Goal: Transaction & Acquisition: Purchase product/service

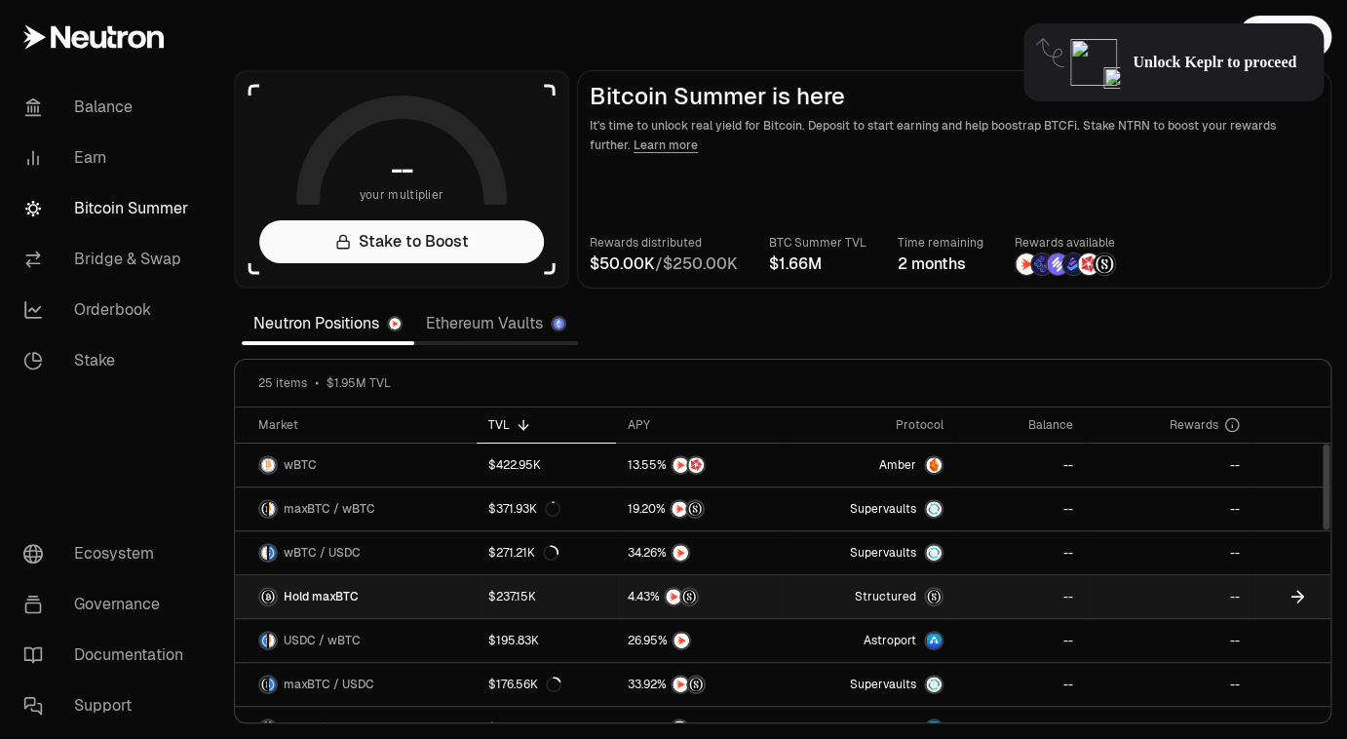
scroll to position [130, 0]
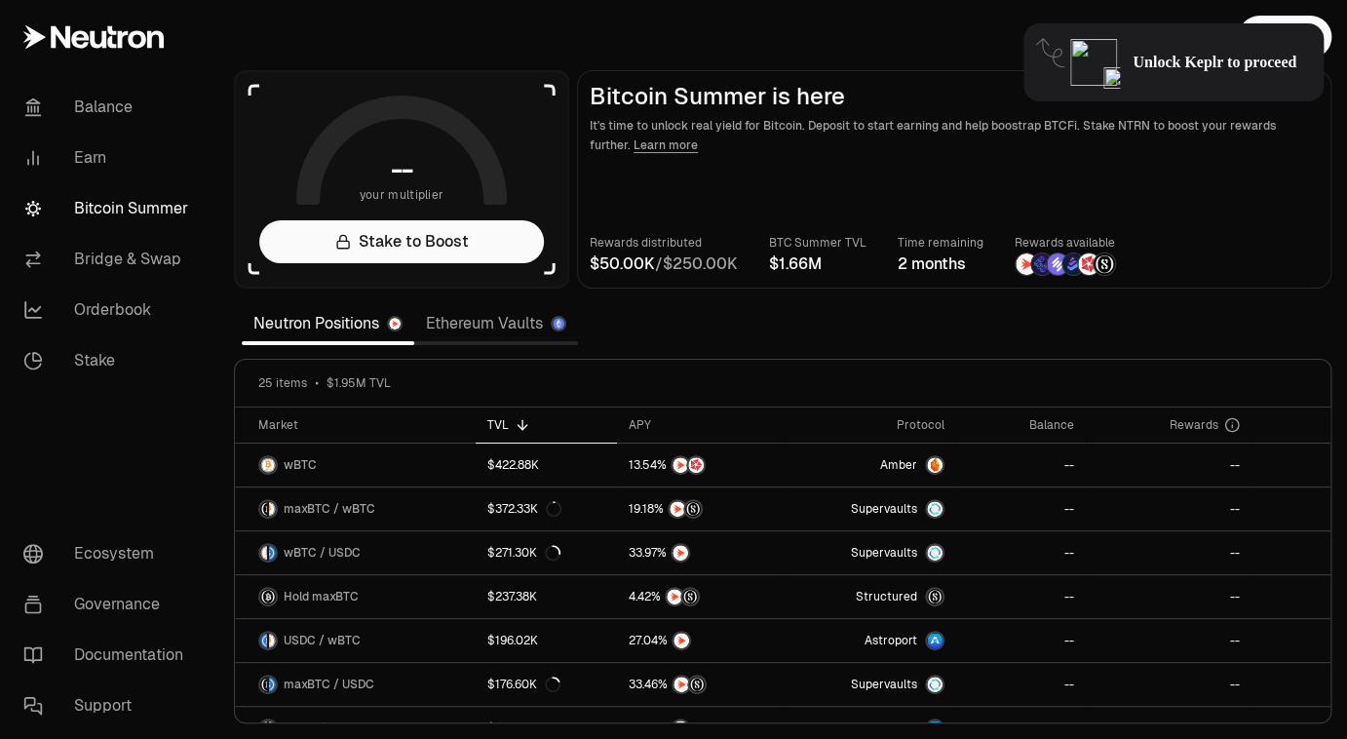
click at [506, 327] on link "Ethereum Vaults" at bounding box center [496, 323] width 164 height 39
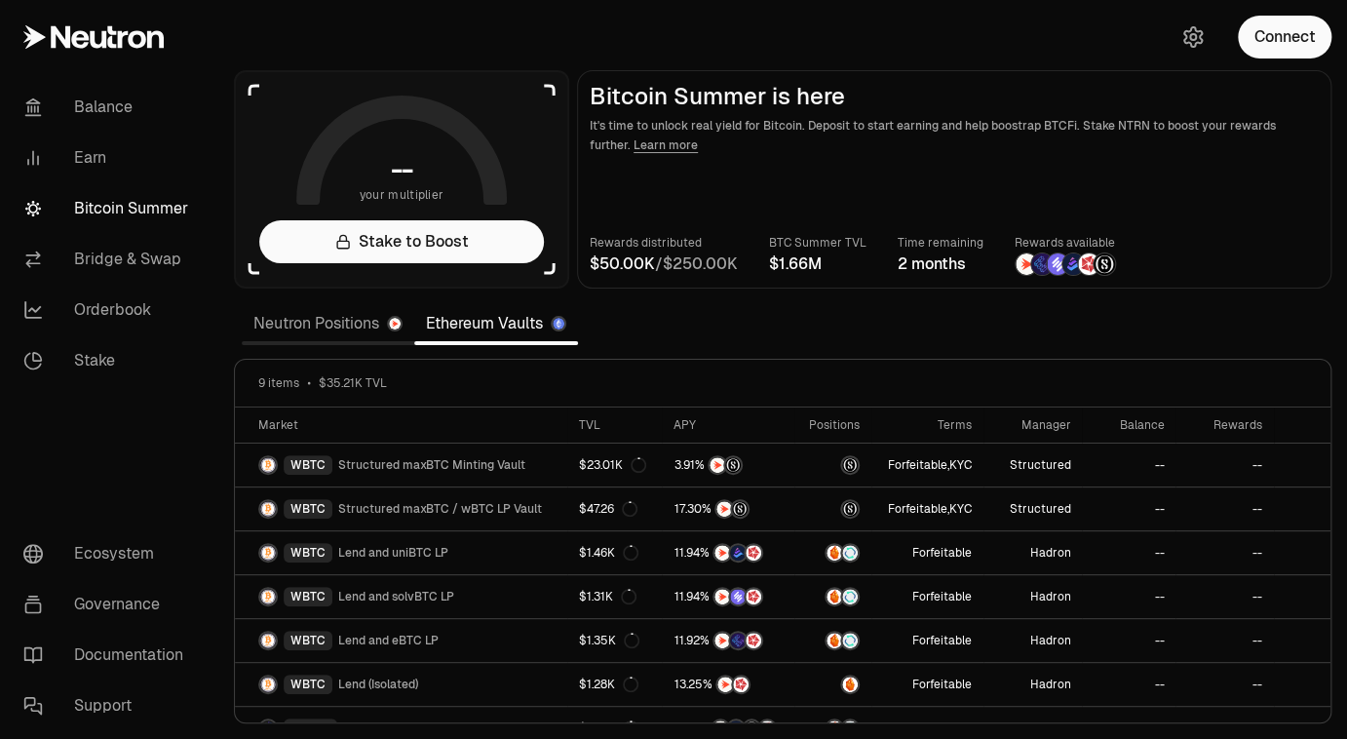
click at [325, 324] on link "Neutron Positions" at bounding box center [328, 323] width 172 height 39
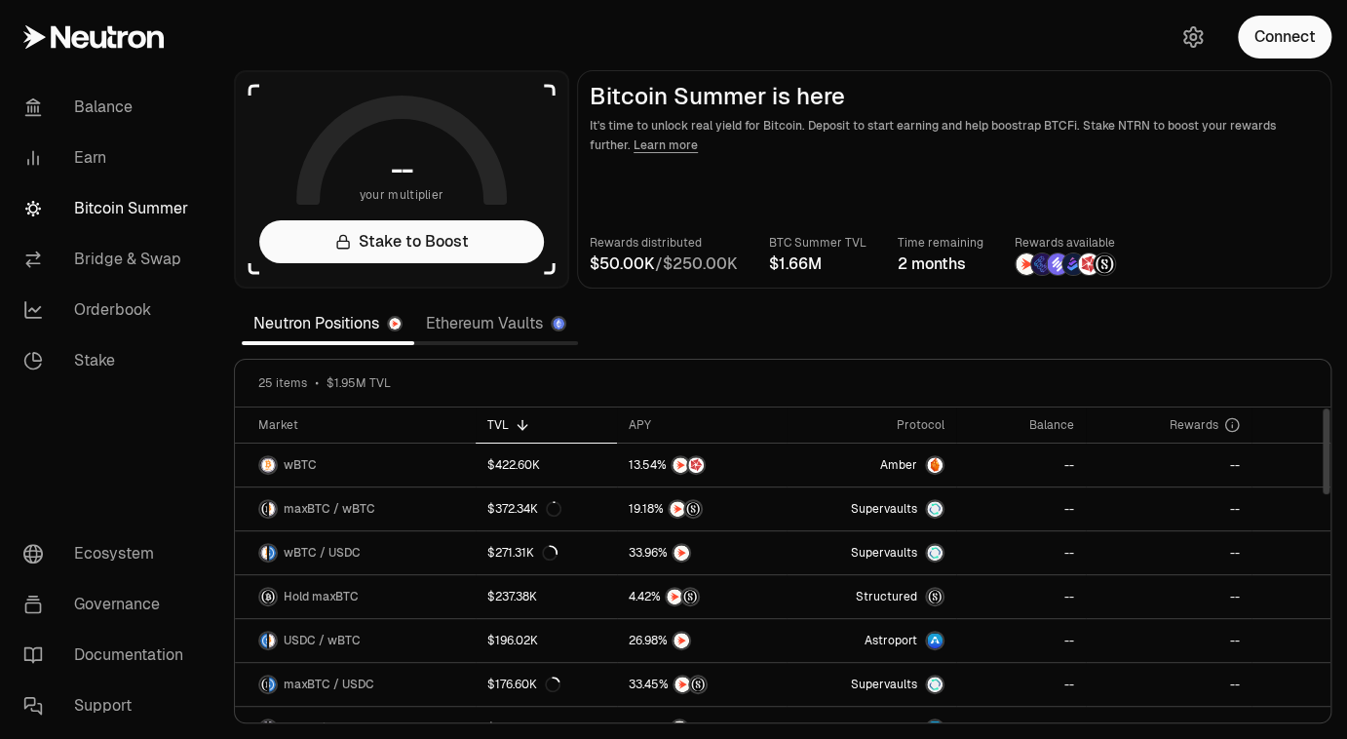
click at [483, 324] on link "Ethereum Vaults" at bounding box center [496, 323] width 164 height 39
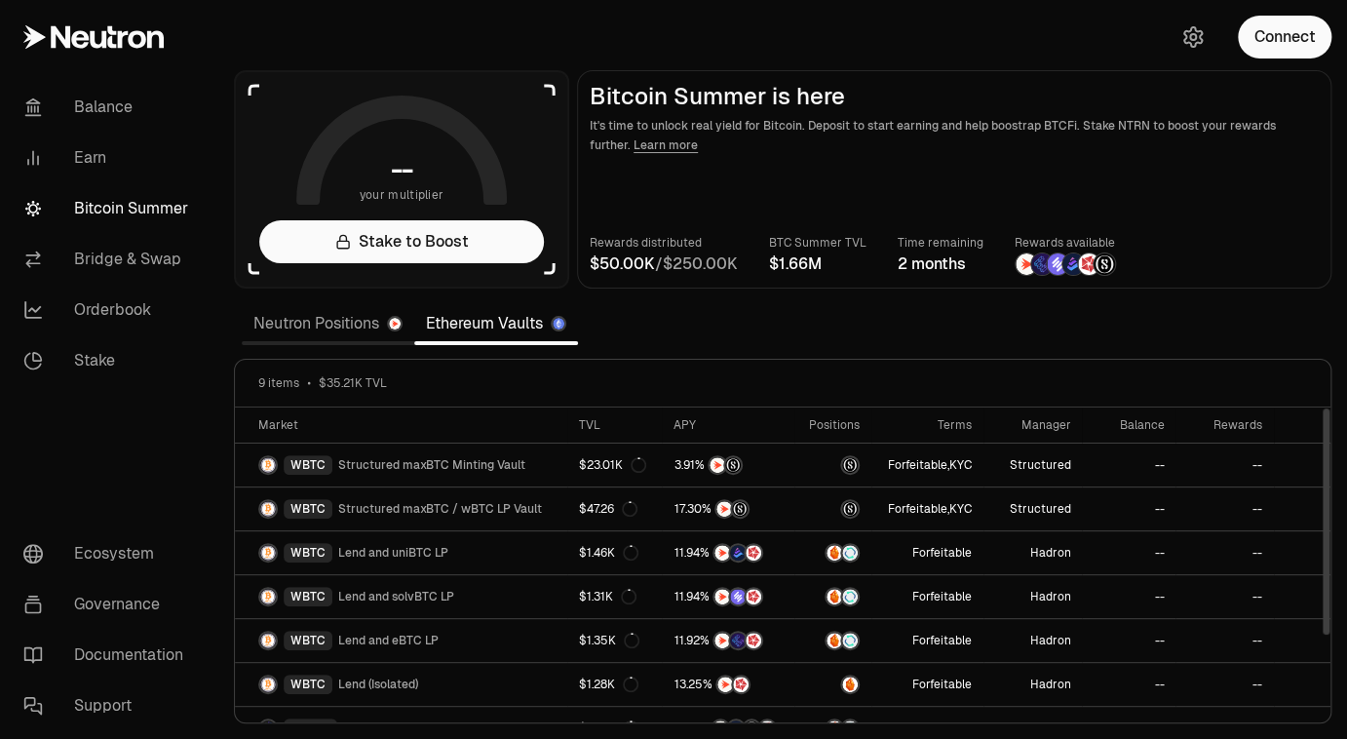
click at [306, 323] on link "Neutron Positions" at bounding box center [328, 323] width 172 height 39
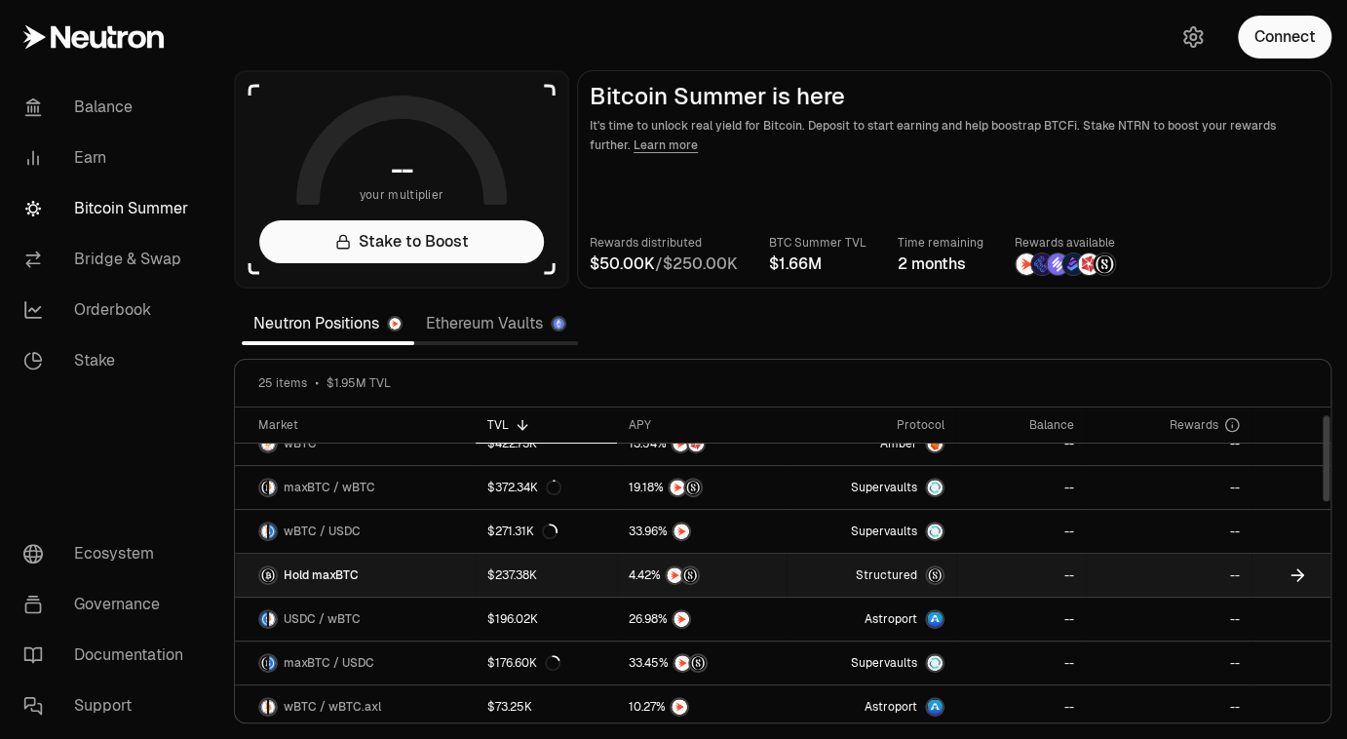
scroll to position [25, 0]
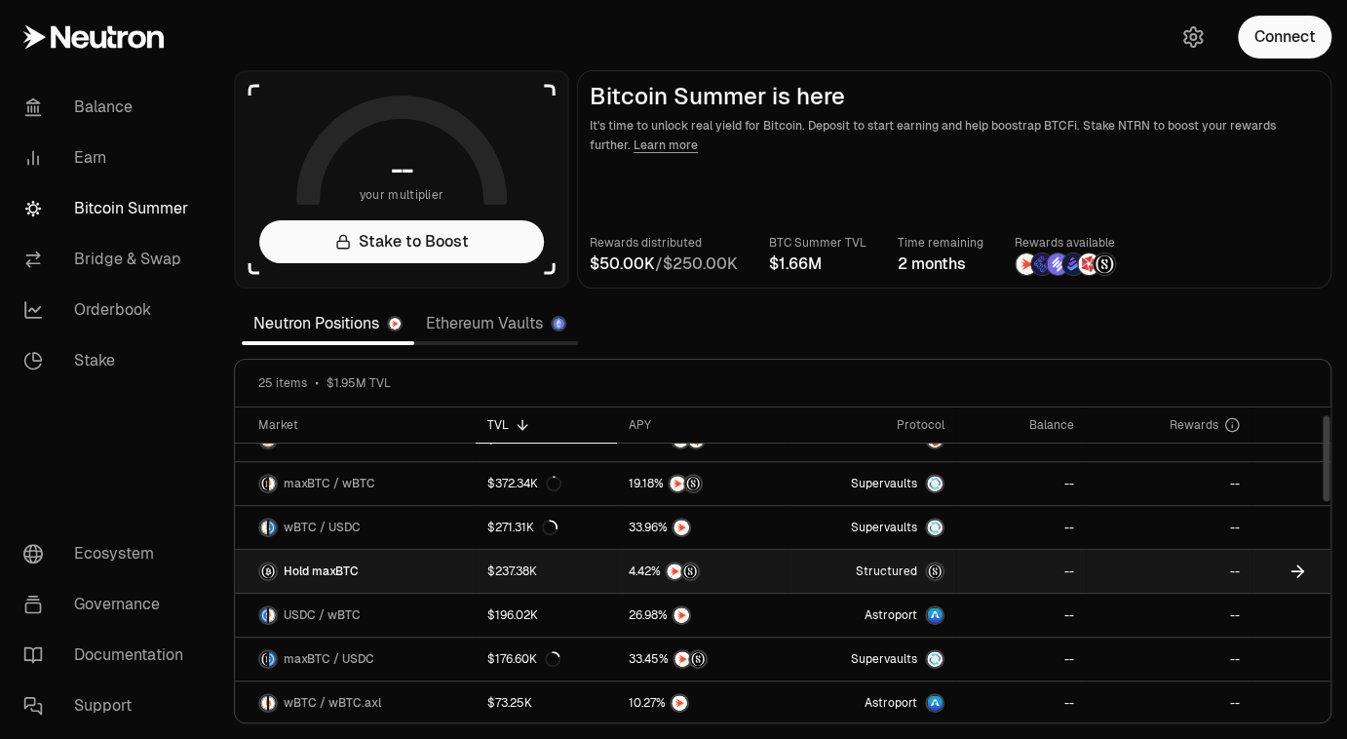
click at [800, 560] on link "Structured" at bounding box center [870, 571] width 169 height 43
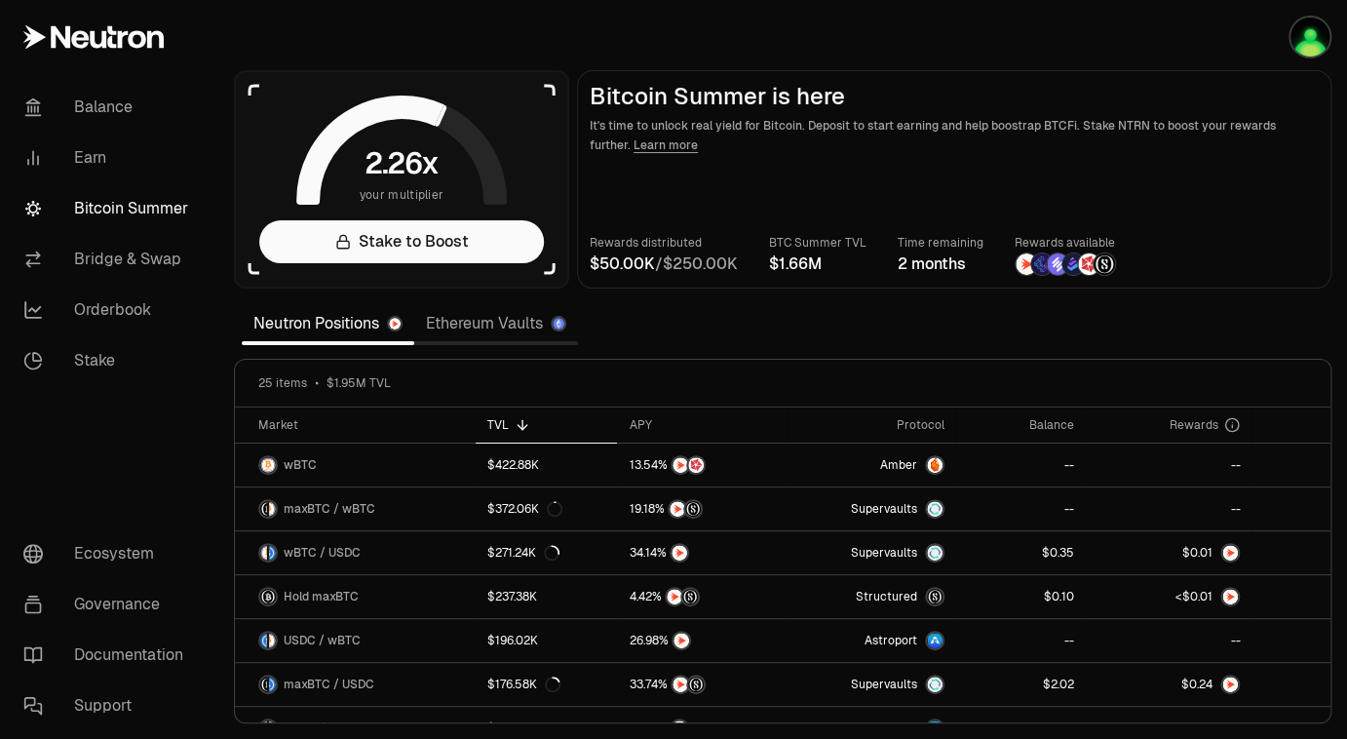
click at [499, 324] on link "Ethereum Vaults" at bounding box center [496, 323] width 164 height 39
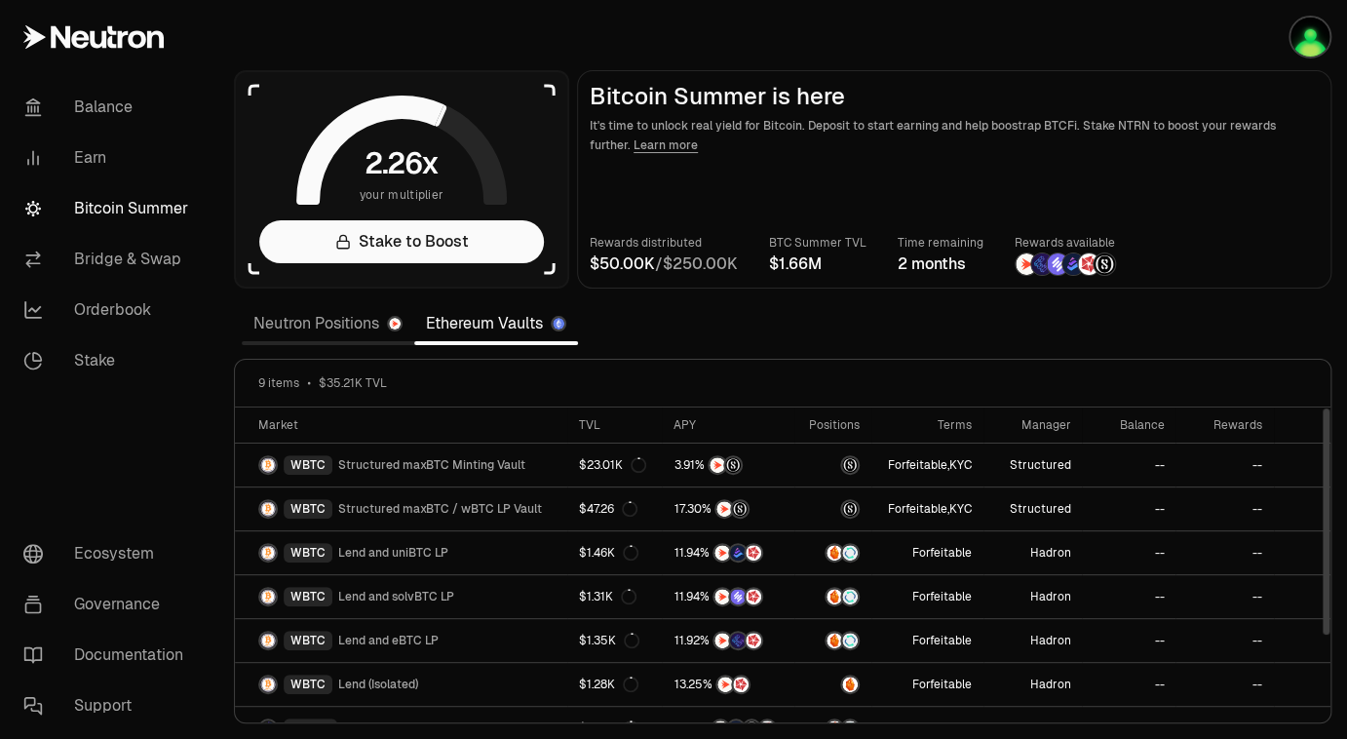
click at [297, 321] on link "Neutron Positions" at bounding box center [328, 323] width 172 height 39
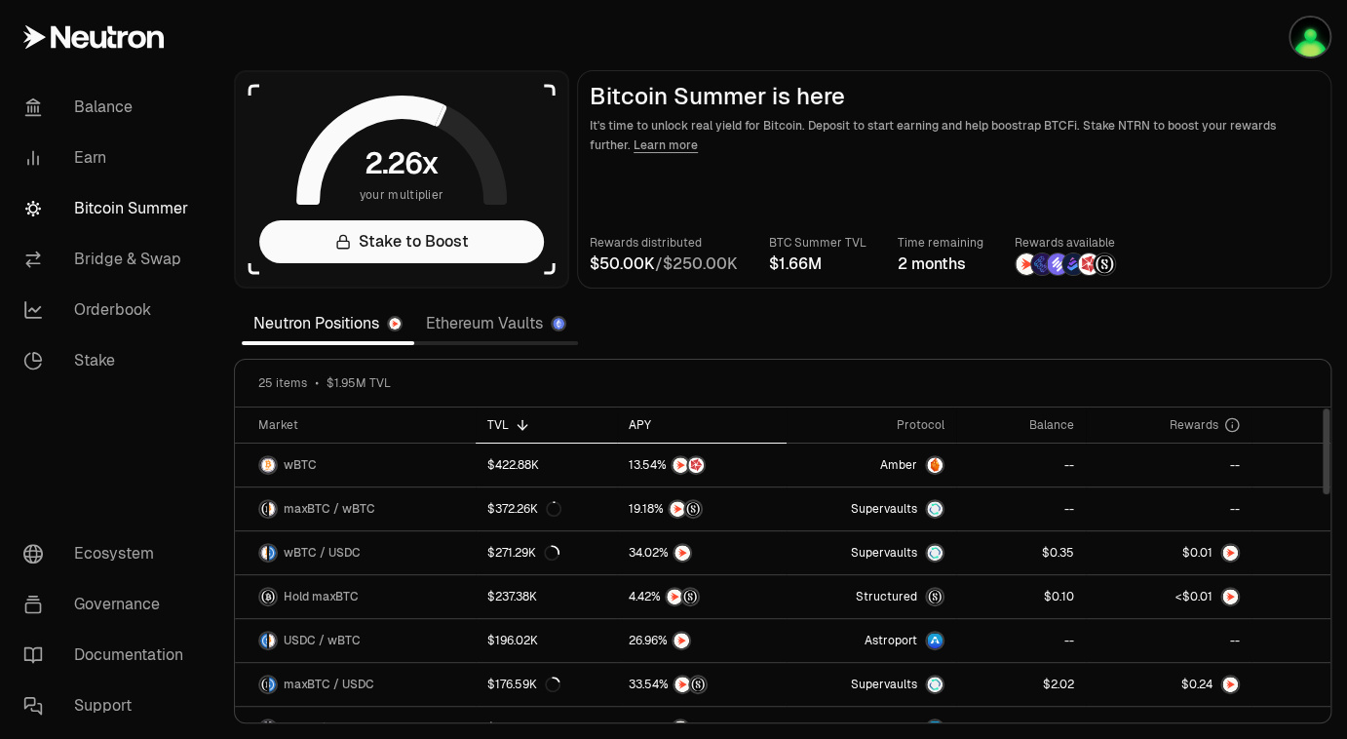
click at [641, 418] on div "APY" at bounding box center [701, 425] width 147 height 16
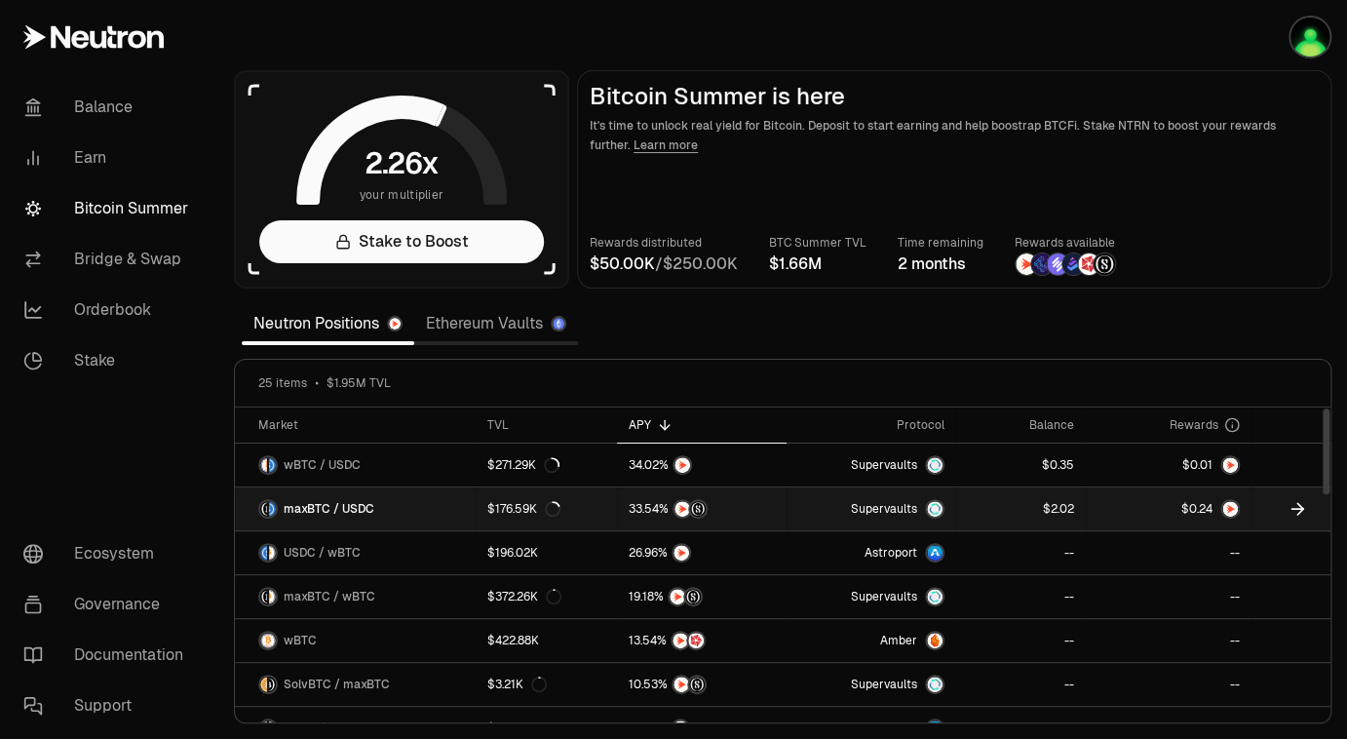
click at [343, 510] on span "maxBTC / USDC" at bounding box center [329, 509] width 91 height 16
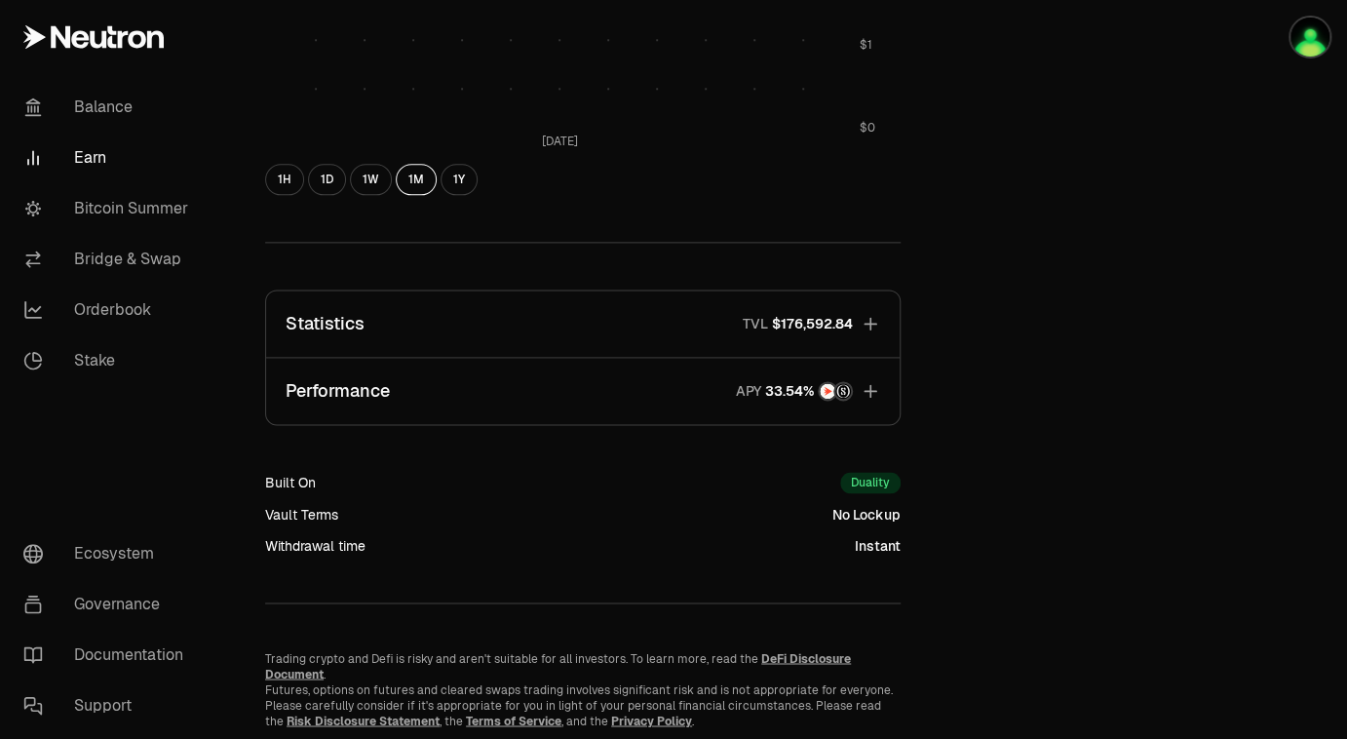
scroll to position [1091, 0]
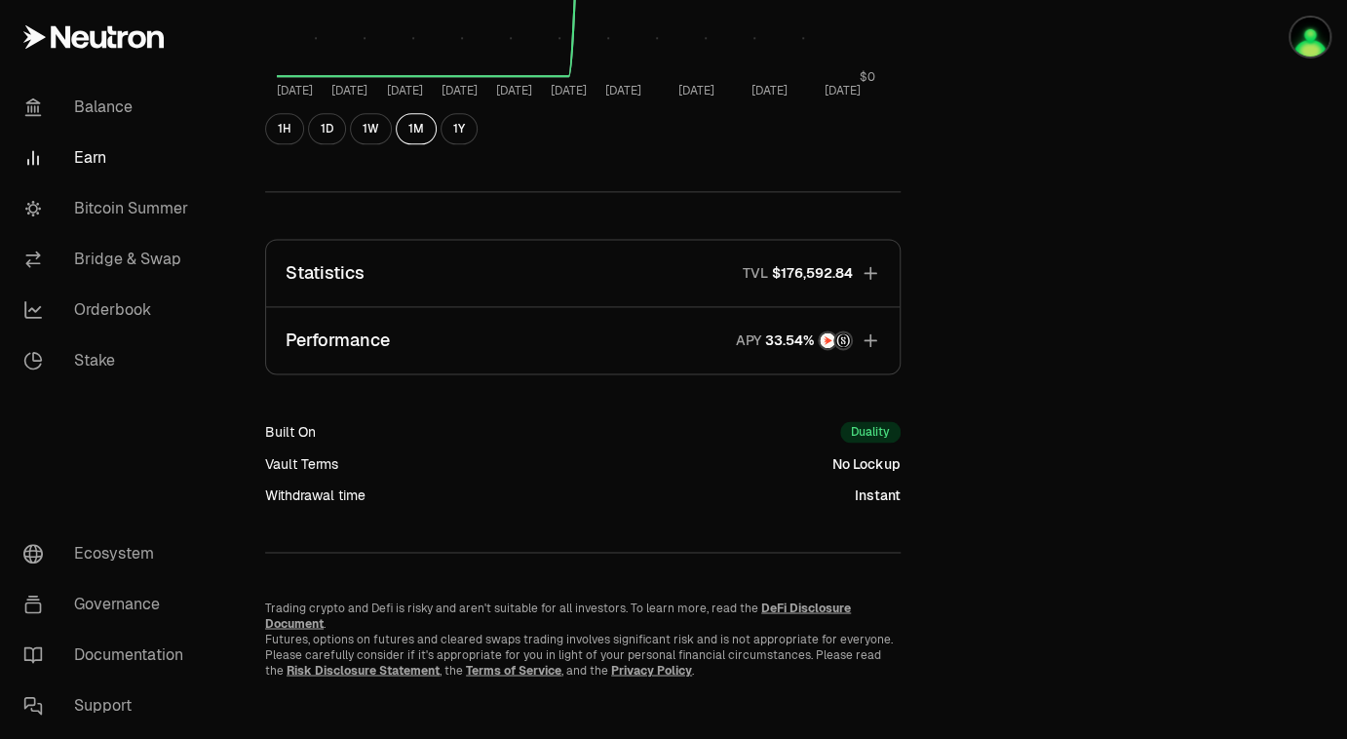
click at [868, 265] on icon "button" at bounding box center [869, 272] width 19 height 19
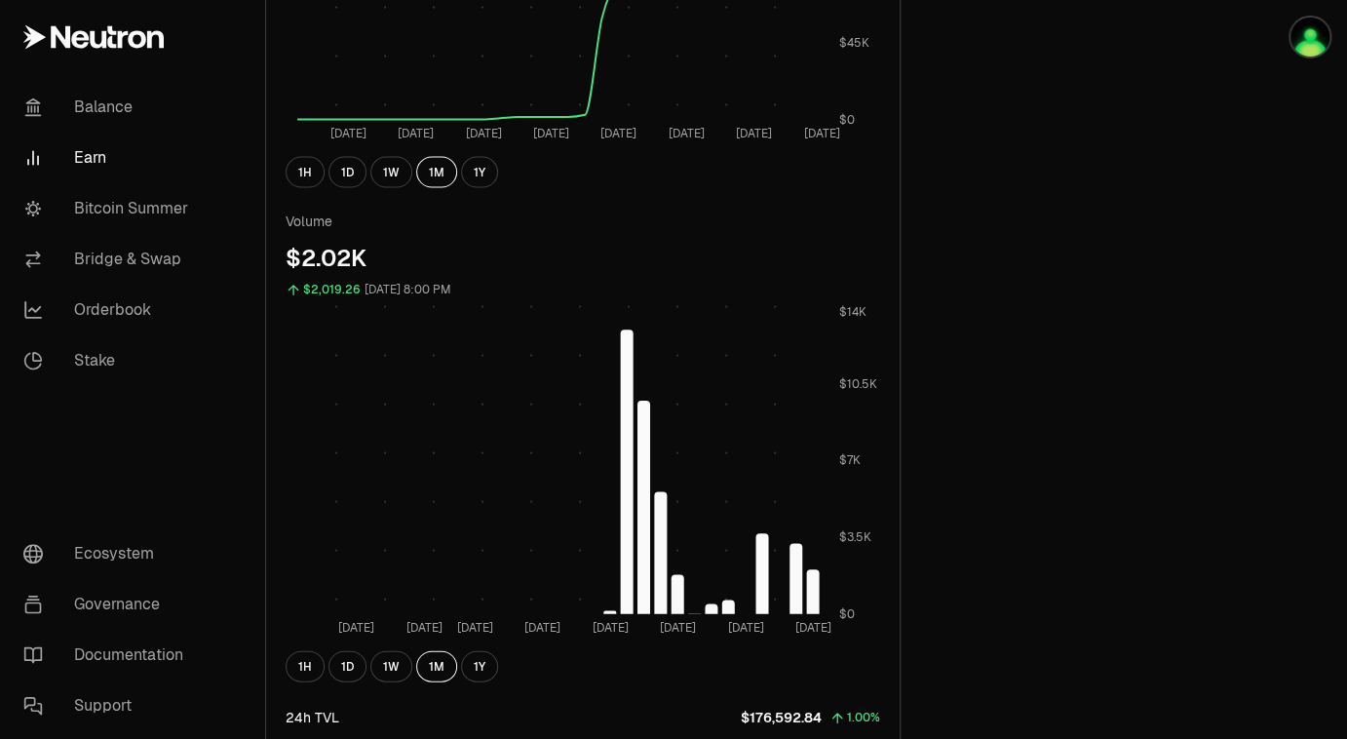
scroll to position [1663, 0]
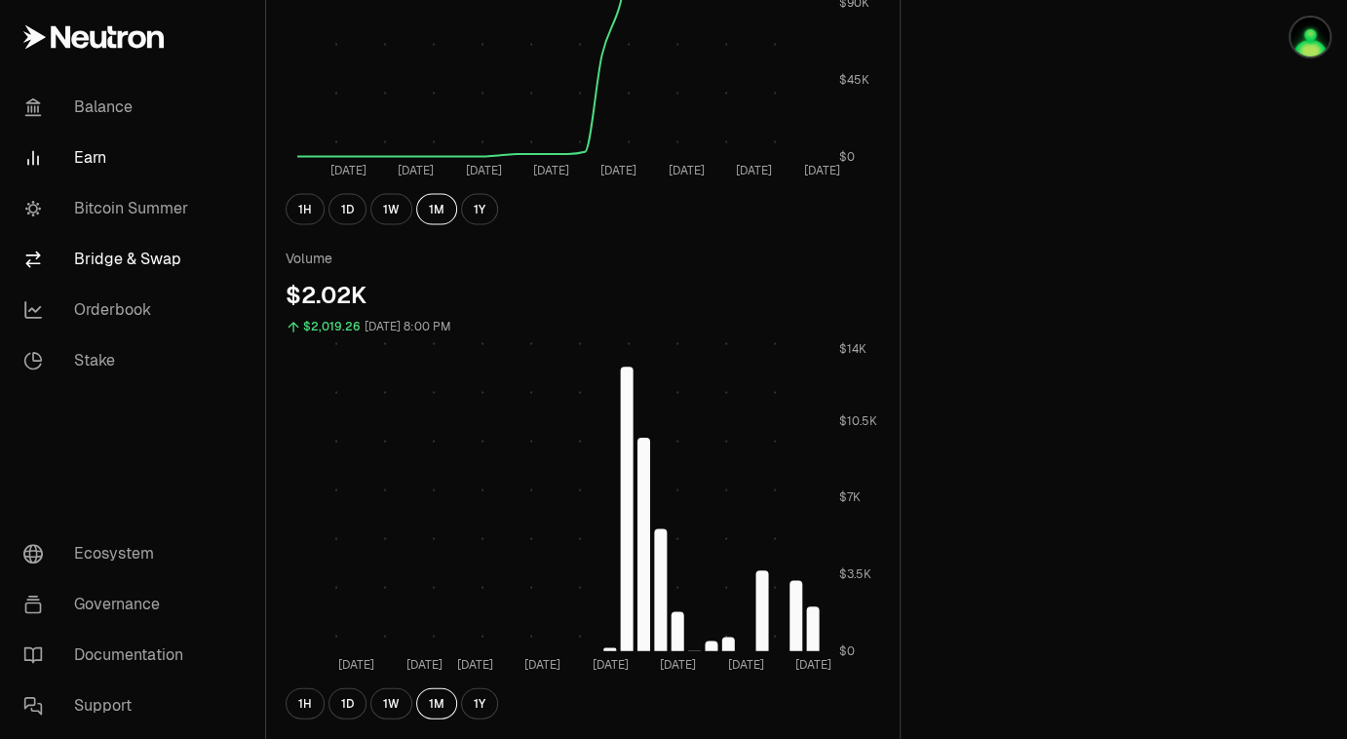
click at [158, 257] on link "Bridge & Swap" at bounding box center [109, 259] width 203 height 51
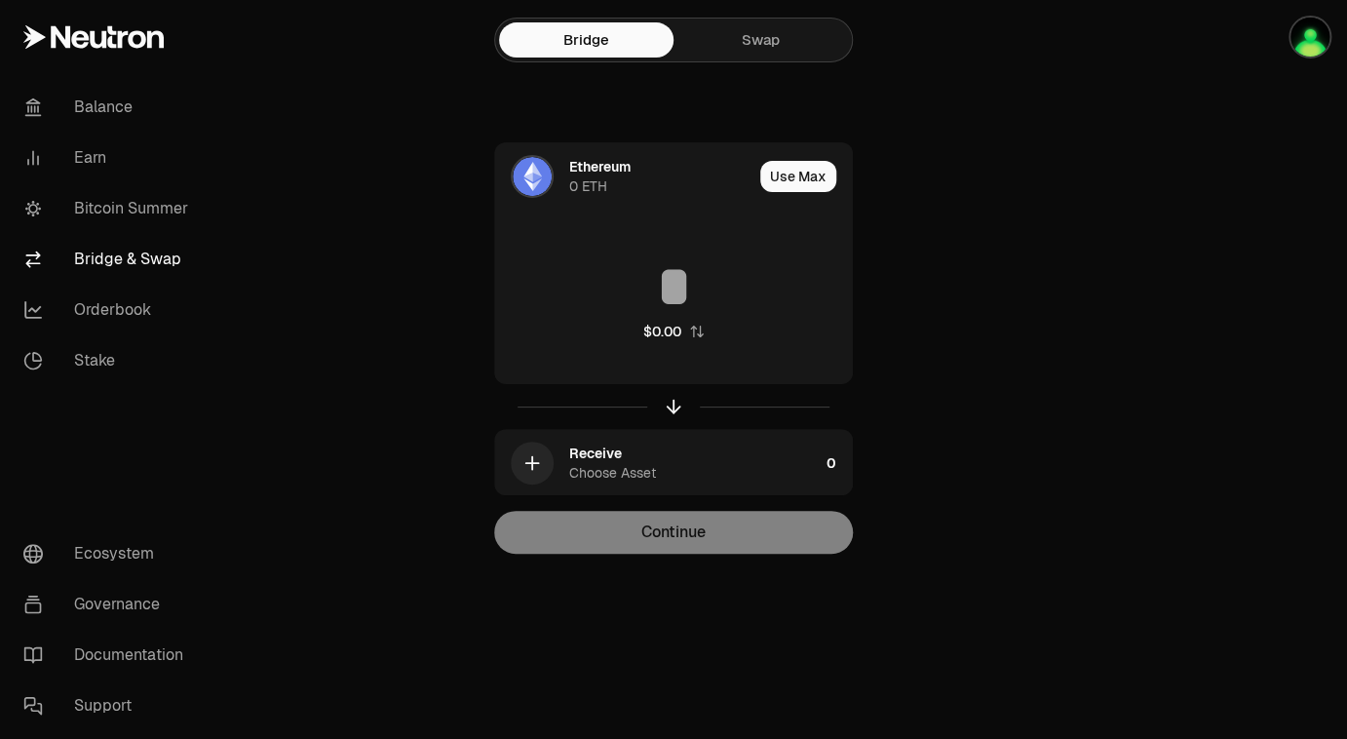
click at [765, 43] on link "Swap" at bounding box center [760, 39] width 174 height 35
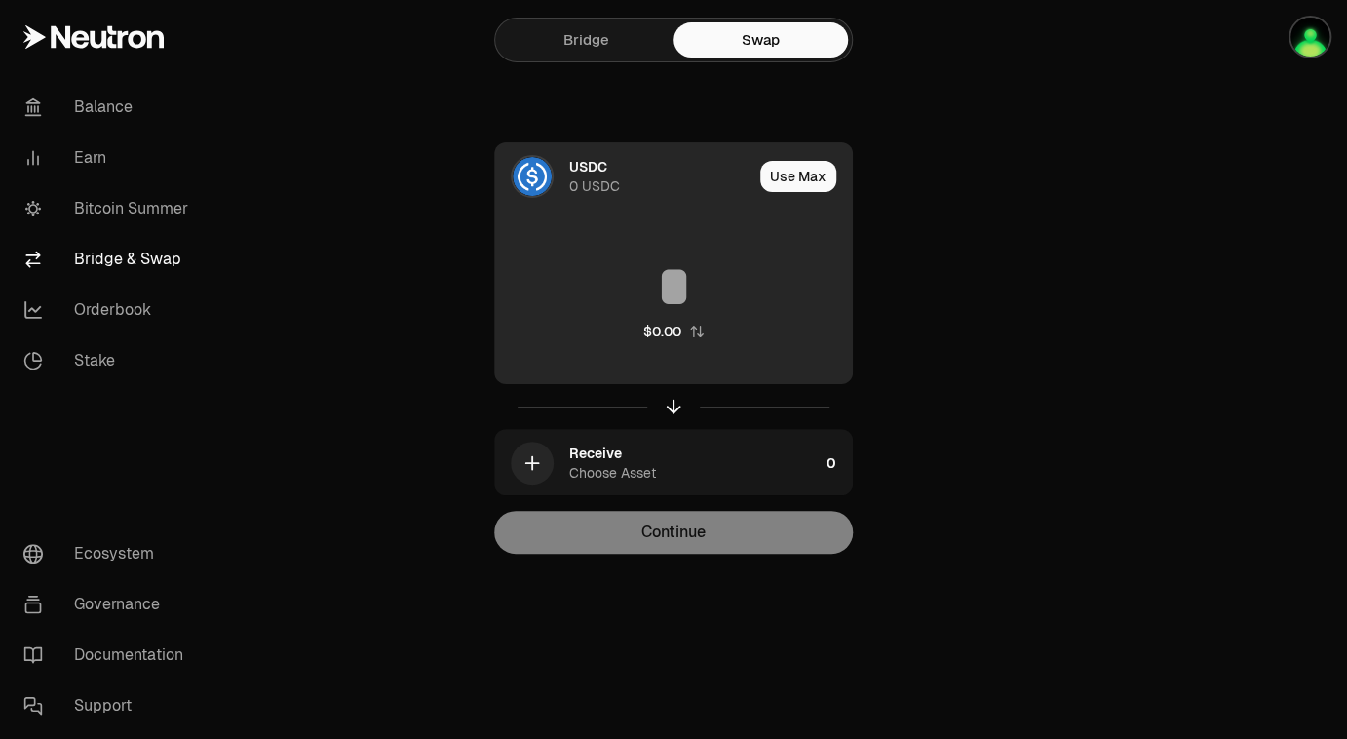
click at [649, 187] on div "USDC 0 USDC" at bounding box center [660, 176] width 183 height 39
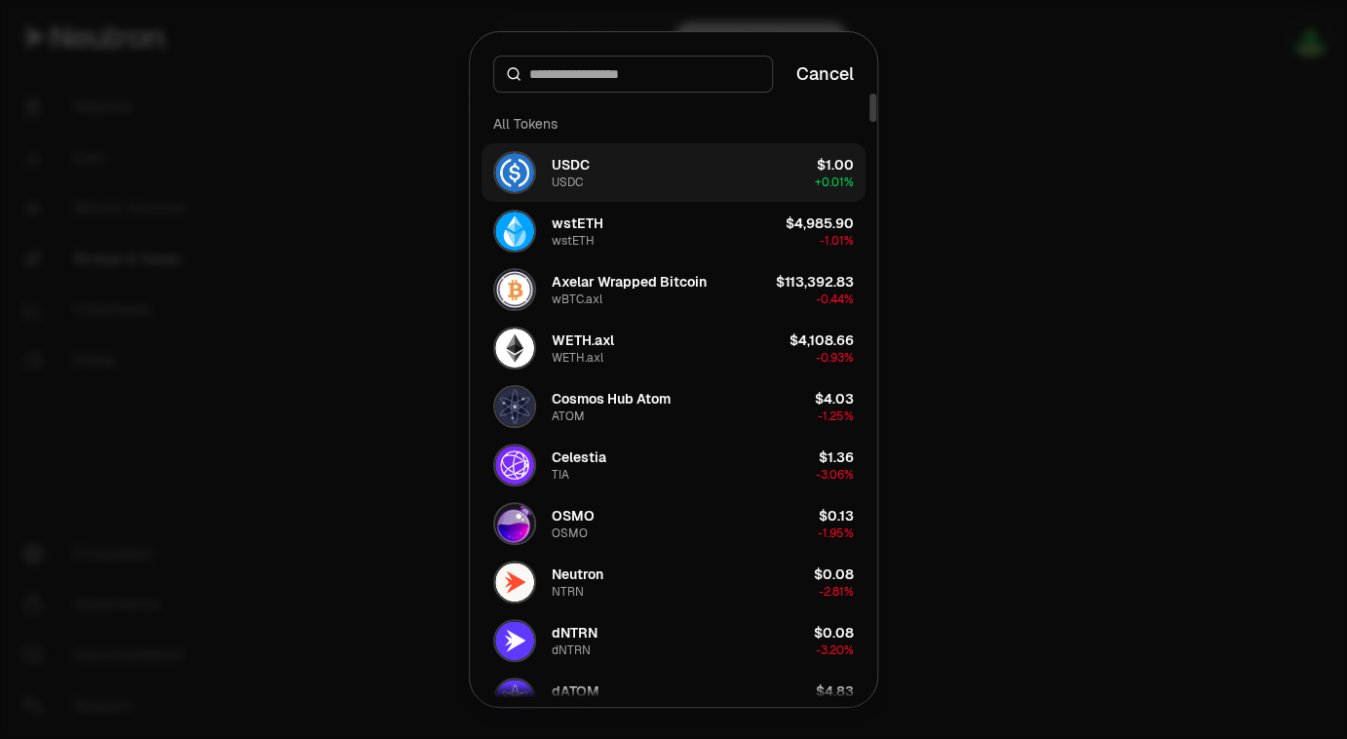
click at [629, 159] on button "USDC USDC $1.00 + 0.01%" at bounding box center [673, 172] width 384 height 58
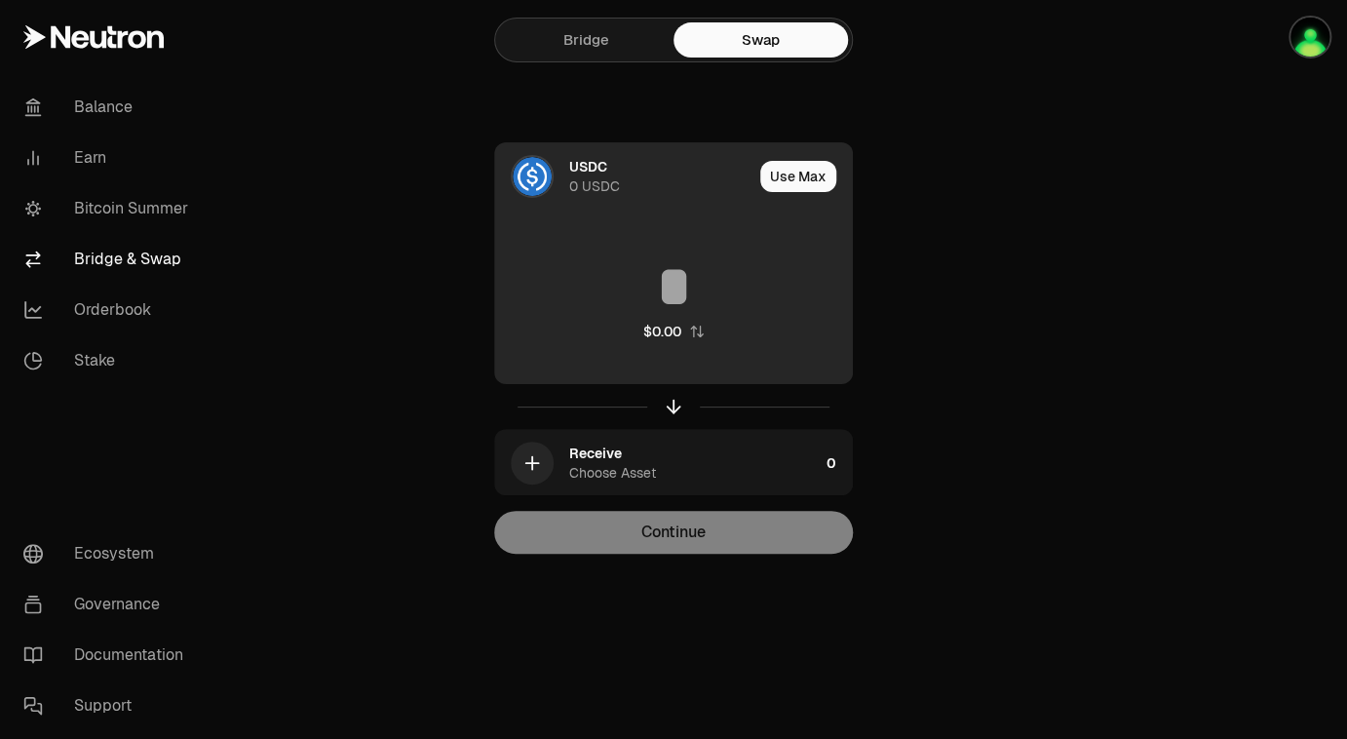
click at [646, 182] on div "USDC 0 USDC" at bounding box center [660, 176] width 183 height 39
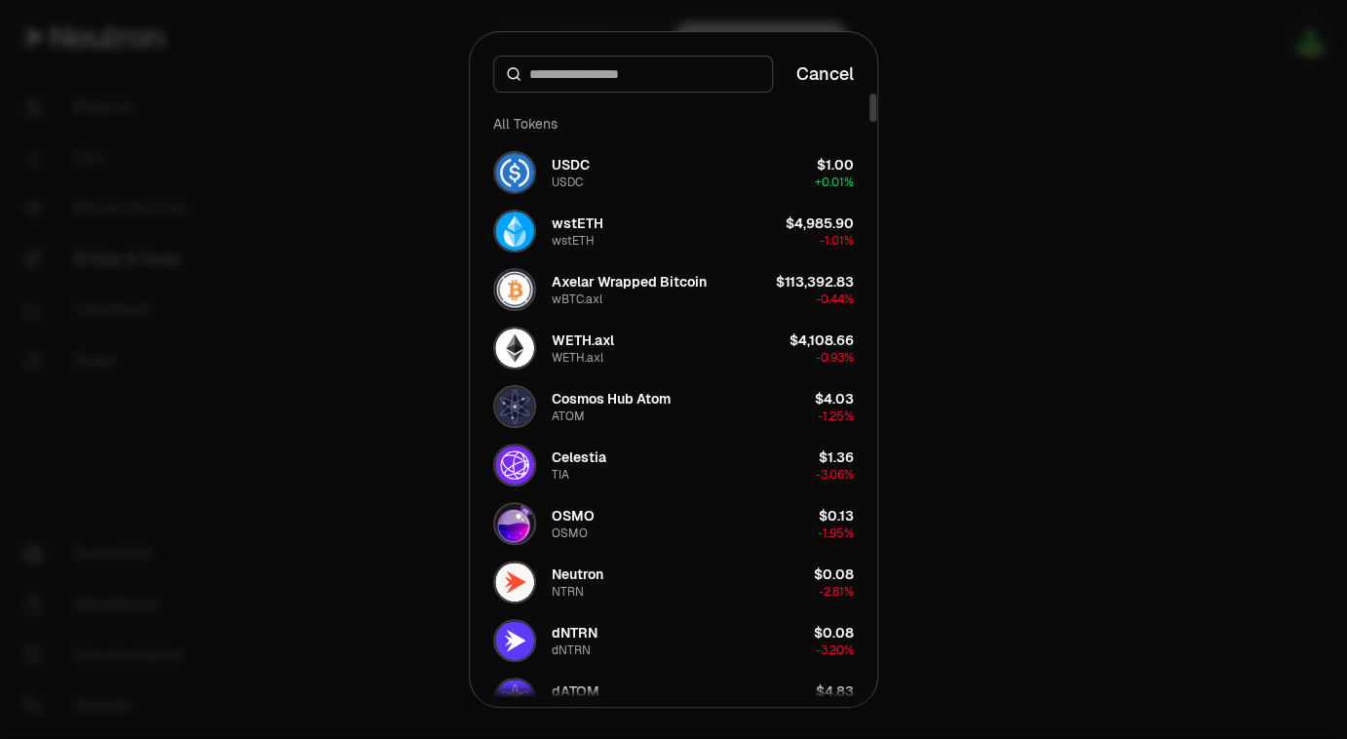
click at [646, 182] on button "USDC USDC $1.00 + 0.01%" at bounding box center [673, 172] width 384 height 58
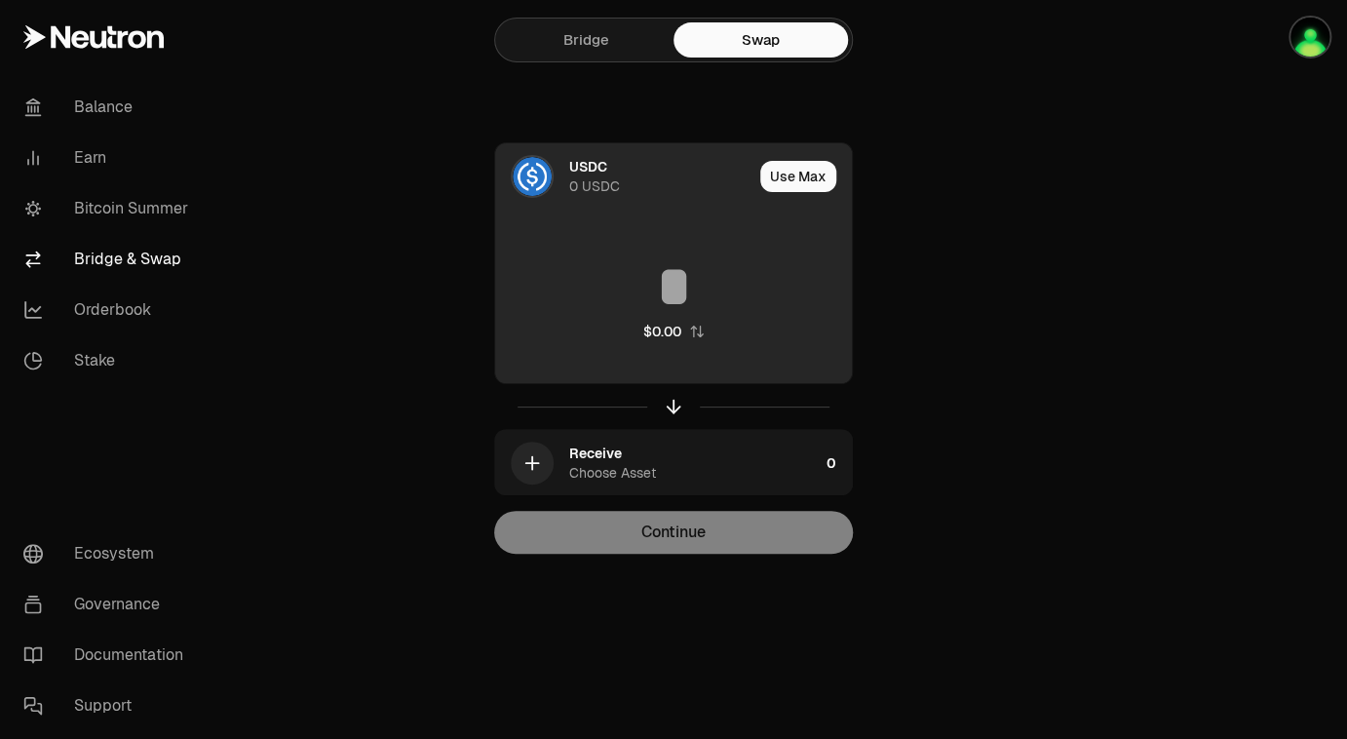
click at [682, 292] on input at bounding box center [673, 286] width 357 height 58
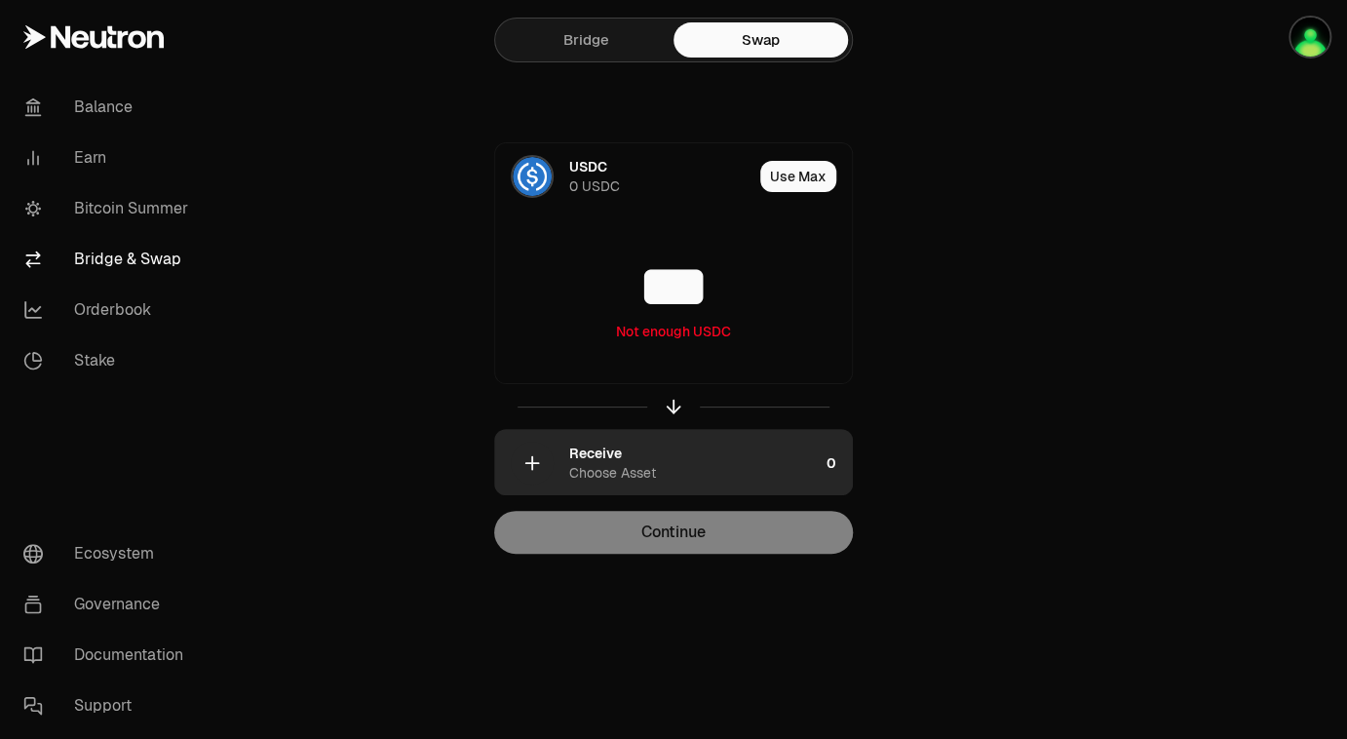
type input "***"
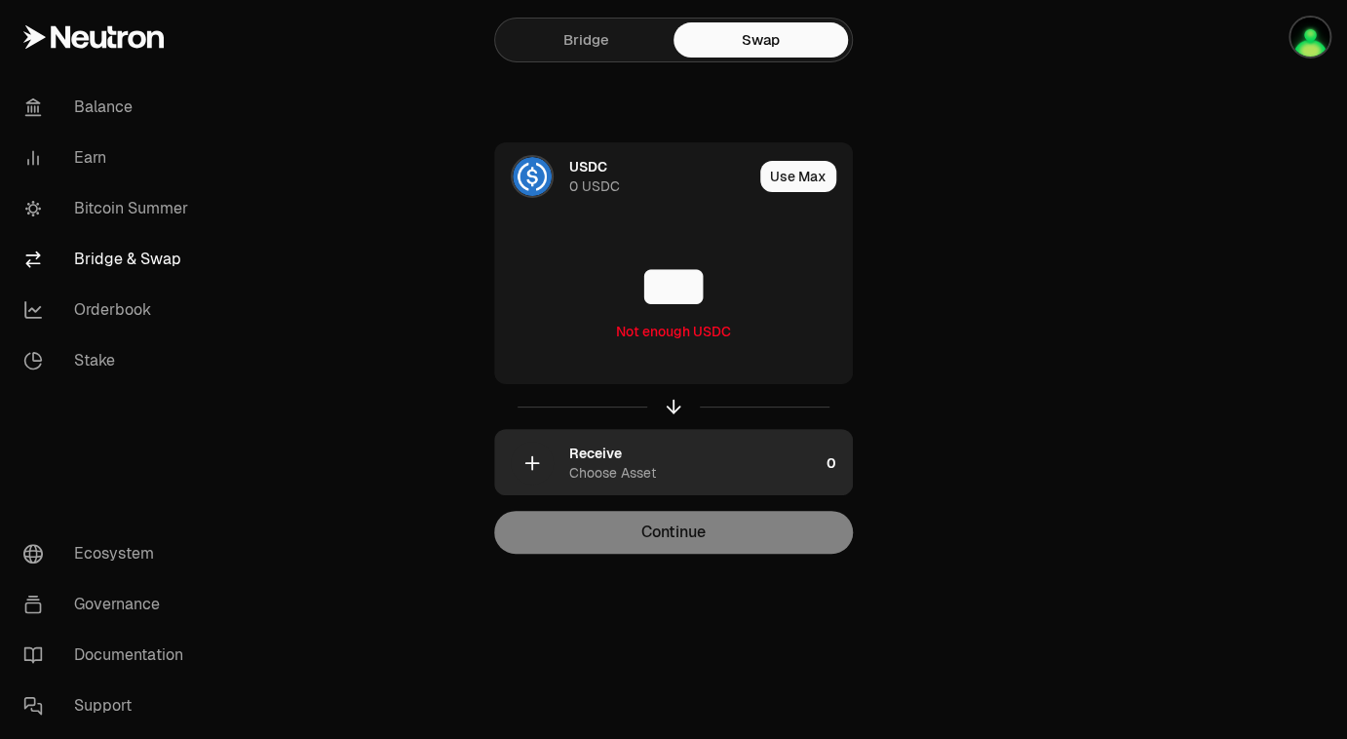
click at [671, 464] on div "Receive Choose Asset" at bounding box center [693, 462] width 249 height 39
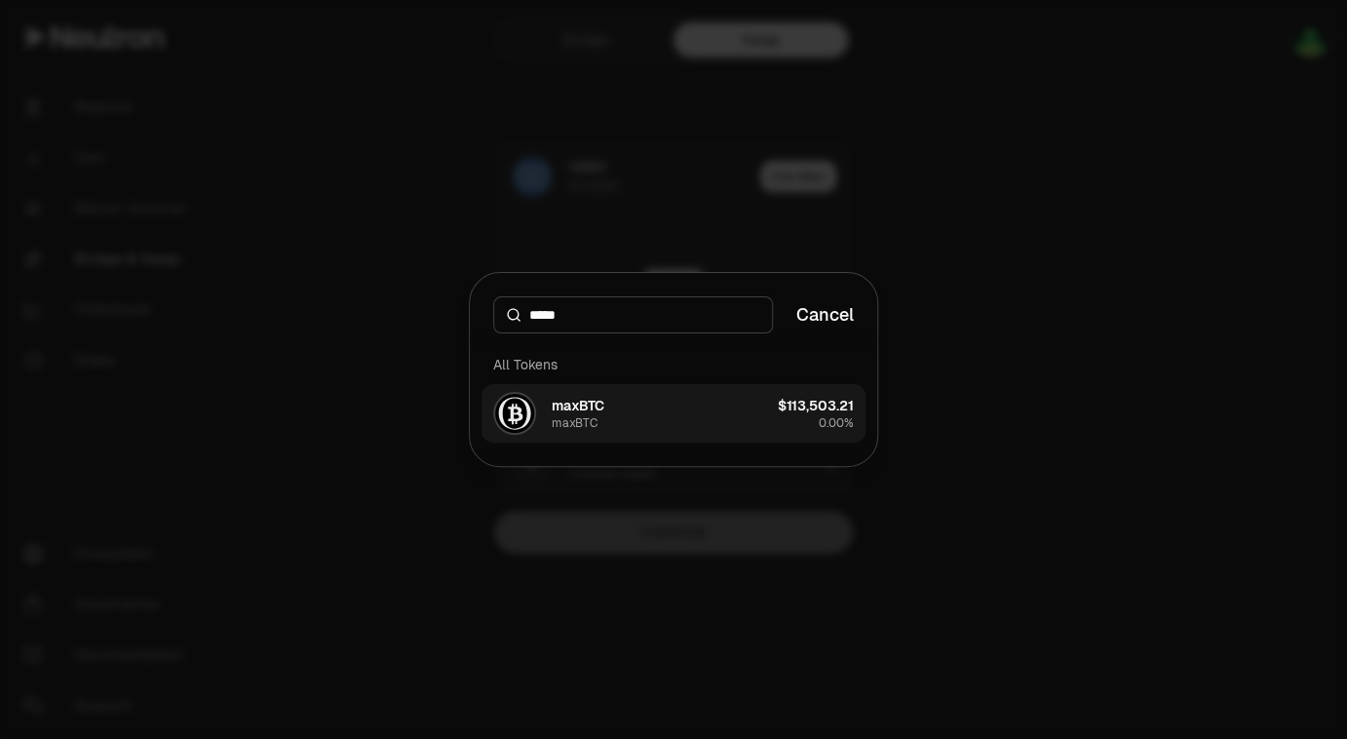
type input "*****"
click at [629, 408] on button "maxBTC maxBTC $113,503.21 0.00%" at bounding box center [673, 413] width 384 height 58
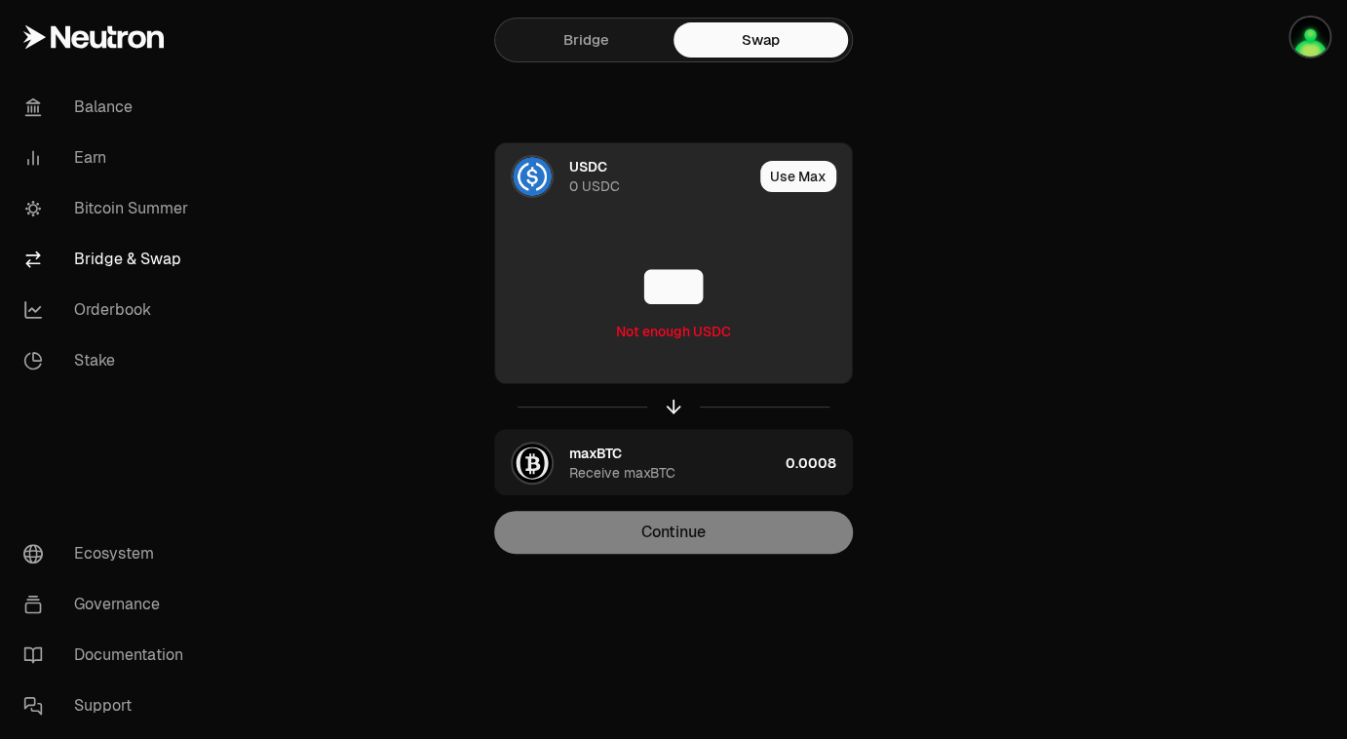
click at [721, 291] on input "***" at bounding box center [673, 286] width 357 height 58
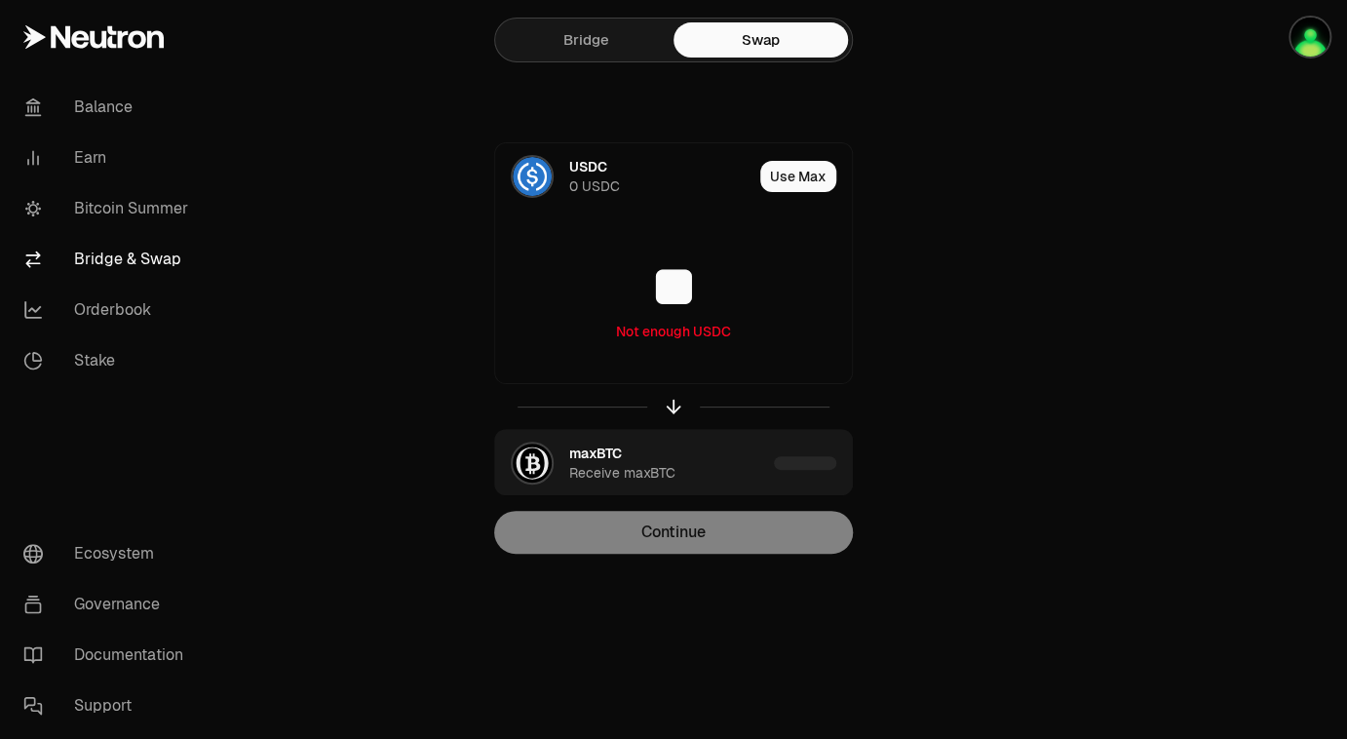
type input "*"
